Goal: Task Accomplishment & Management: Manage account settings

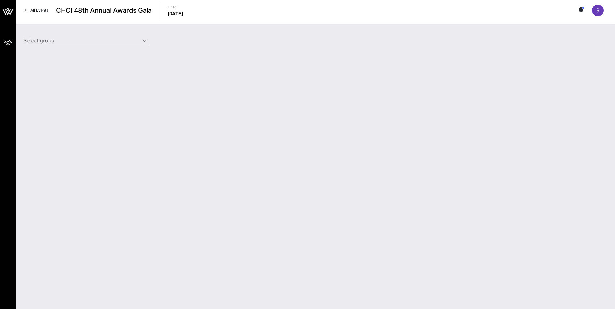
type input "[DEMOGRAPHIC_DATA] Health ([DEMOGRAPHIC_DATA] Health) [[PERSON_NAME], [PERSON_N…"
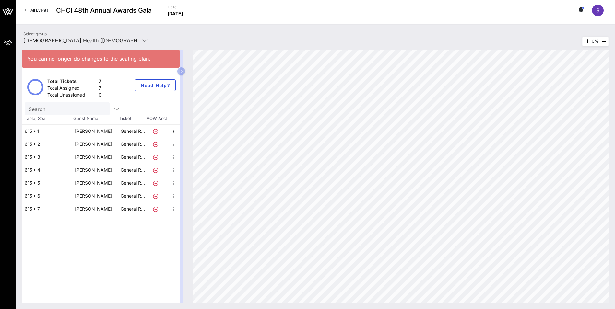
click at [156, 208] on icon at bounding box center [155, 209] width 5 height 5
click at [95, 210] on div "[PERSON_NAME]" at bounding box center [93, 209] width 37 height 13
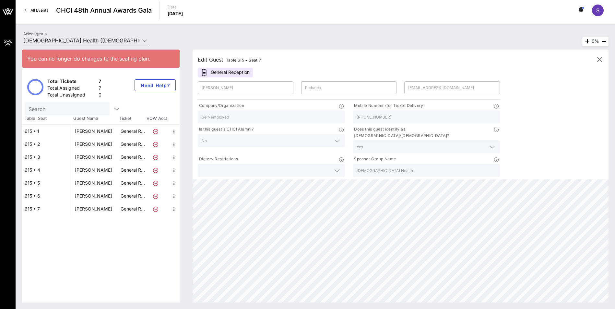
click at [99, 197] on div "[PERSON_NAME]" at bounding box center [93, 196] width 37 height 13
type input "[PERSON_NAME]"
type input "[PERSON_NAME][EMAIL_ADDRESS][PERSON_NAME][DOMAIN_NAME]"
type input "CHRISTUS [PERSON_NAME][GEOGRAPHIC_DATA] Kleberg"
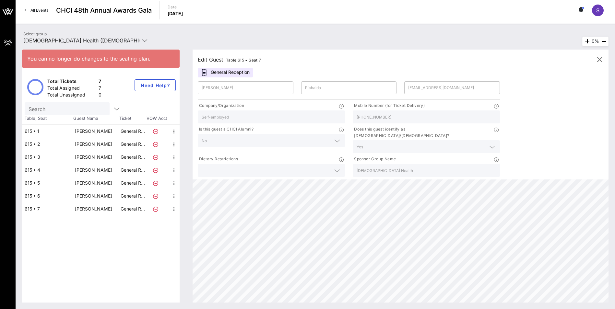
type input "361.455.1913"
click at [598, 10] on span "S" at bounding box center [597, 10] width 3 height 6
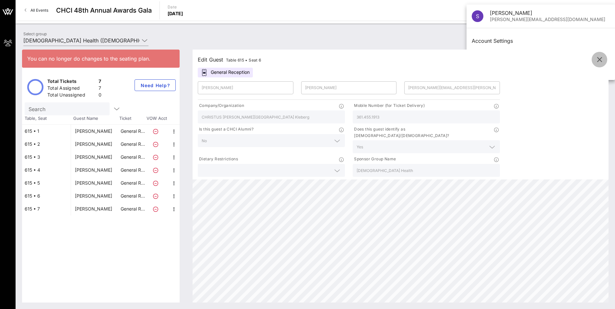
click at [600, 59] on icon "button" at bounding box center [599, 60] width 8 height 8
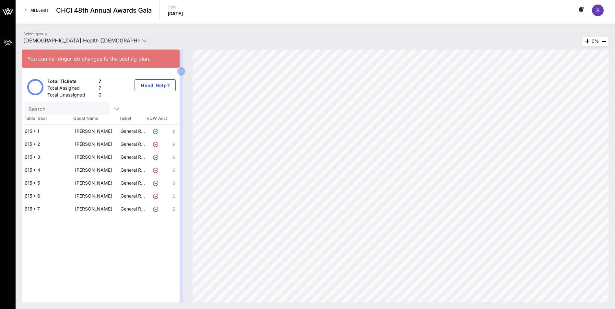
click at [595, 13] on div "S" at bounding box center [598, 11] width 12 height 12
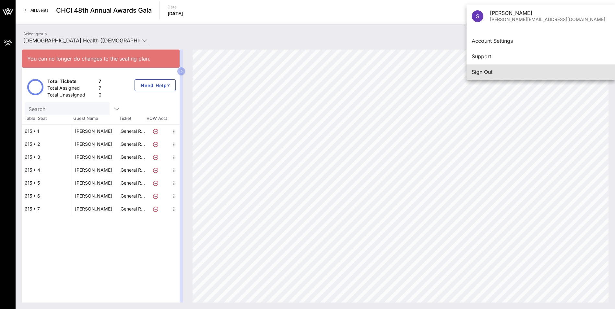
click at [485, 73] on div "Sign Out" at bounding box center [541, 72] width 138 height 6
